Goal: Check status: Check status

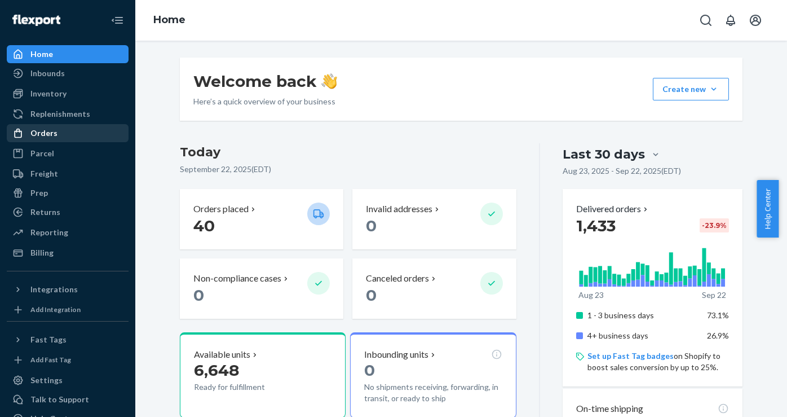
drag, startPoint x: 38, startPoint y: 129, endPoint x: 55, endPoint y: 124, distance: 17.5
click at [38, 129] on div "Orders" at bounding box center [43, 132] width 27 height 11
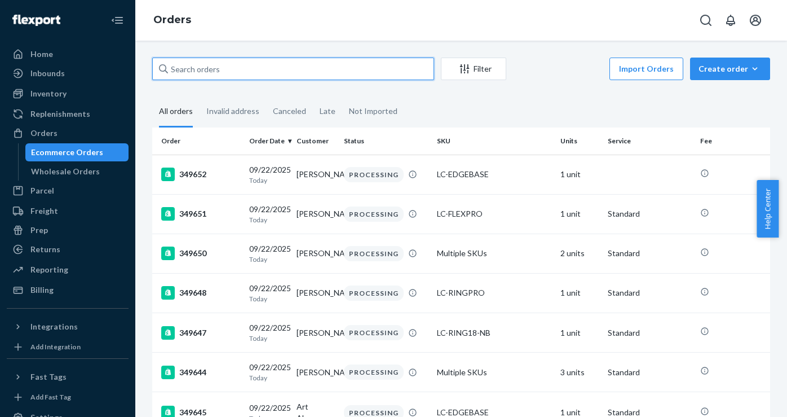
click at [273, 75] on input "text" at bounding box center [293, 69] width 282 height 23
paste input "22221"
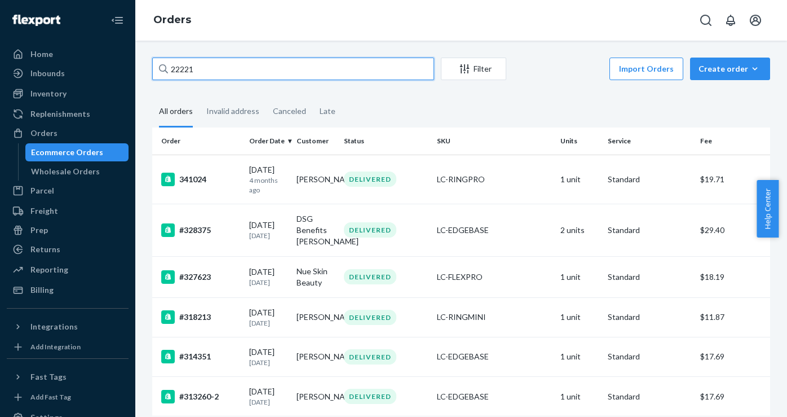
click at [171, 64] on input "22221" at bounding box center [293, 69] width 282 height 23
type input "IL22221"
